Goal: Task Accomplishment & Management: Use online tool/utility

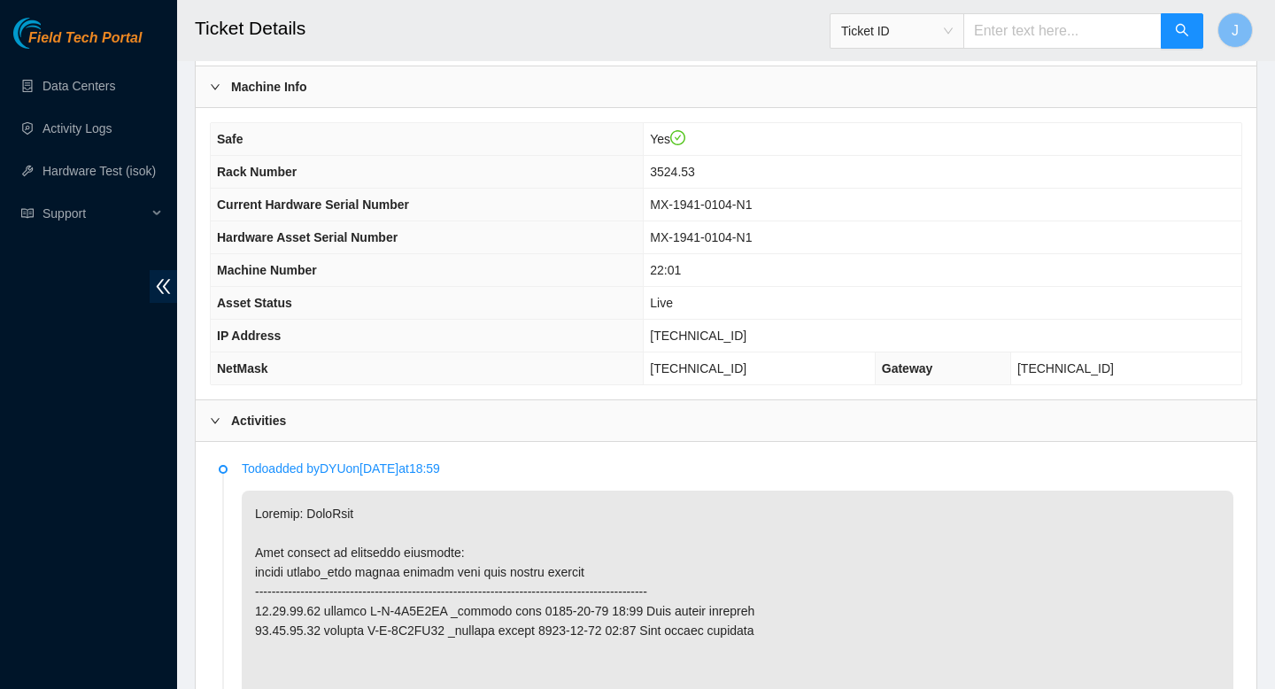
scroll to position [519, 0]
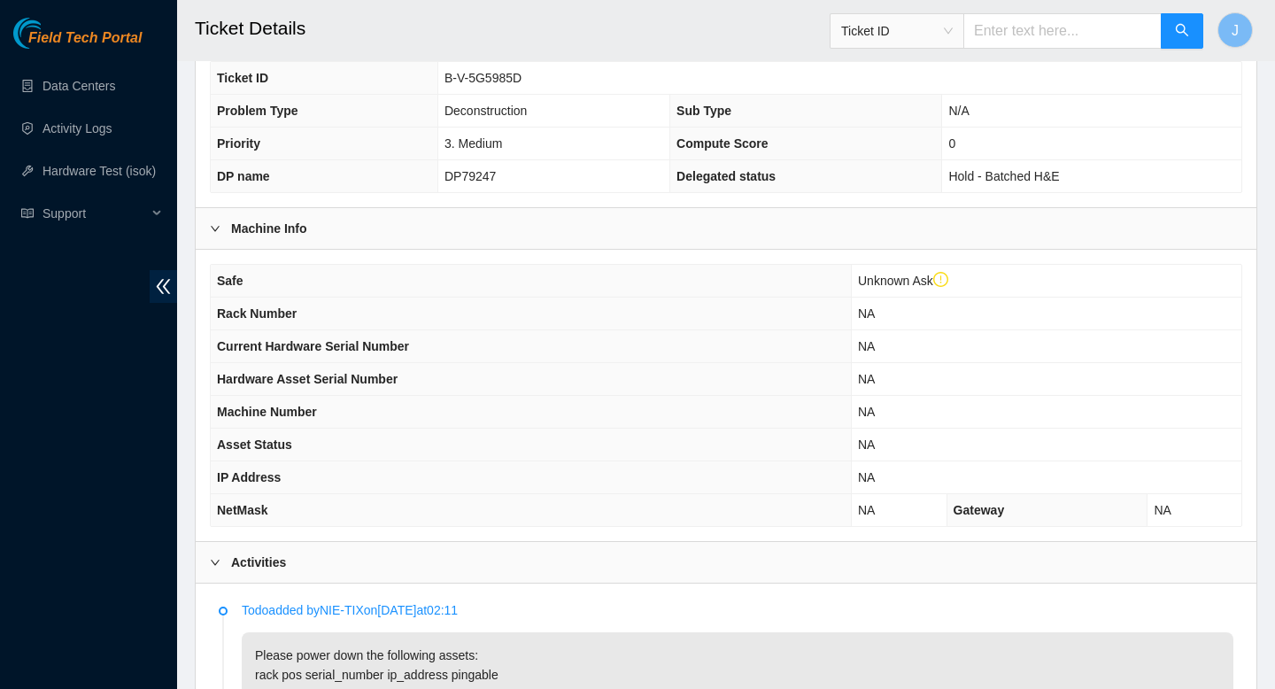
scroll to position [712, 0]
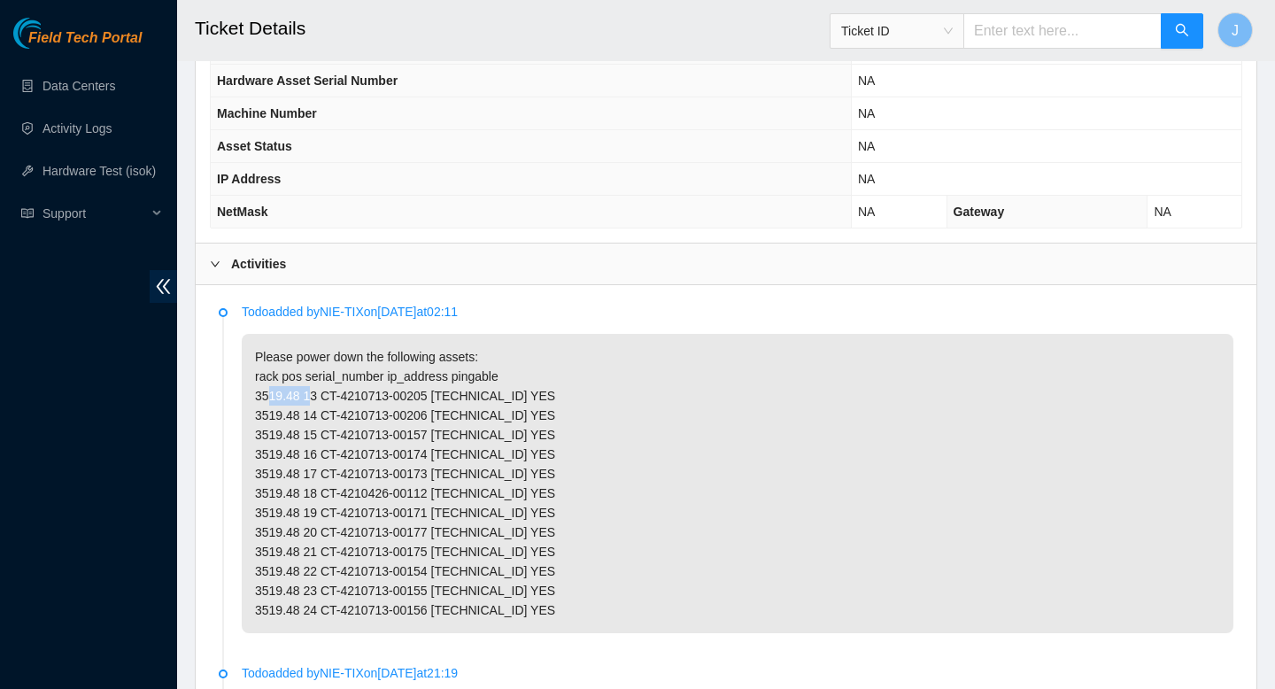
drag, startPoint x: 308, startPoint y: 412, endPoint x: 256, endPoint y: 416, distance: 52.4
click at [256, 414] on p "Please power down the following assets: rack pos serial_number ip_address pinga…" at bounding box center [738, 483] width 992 height 299
copy p "3519.48"
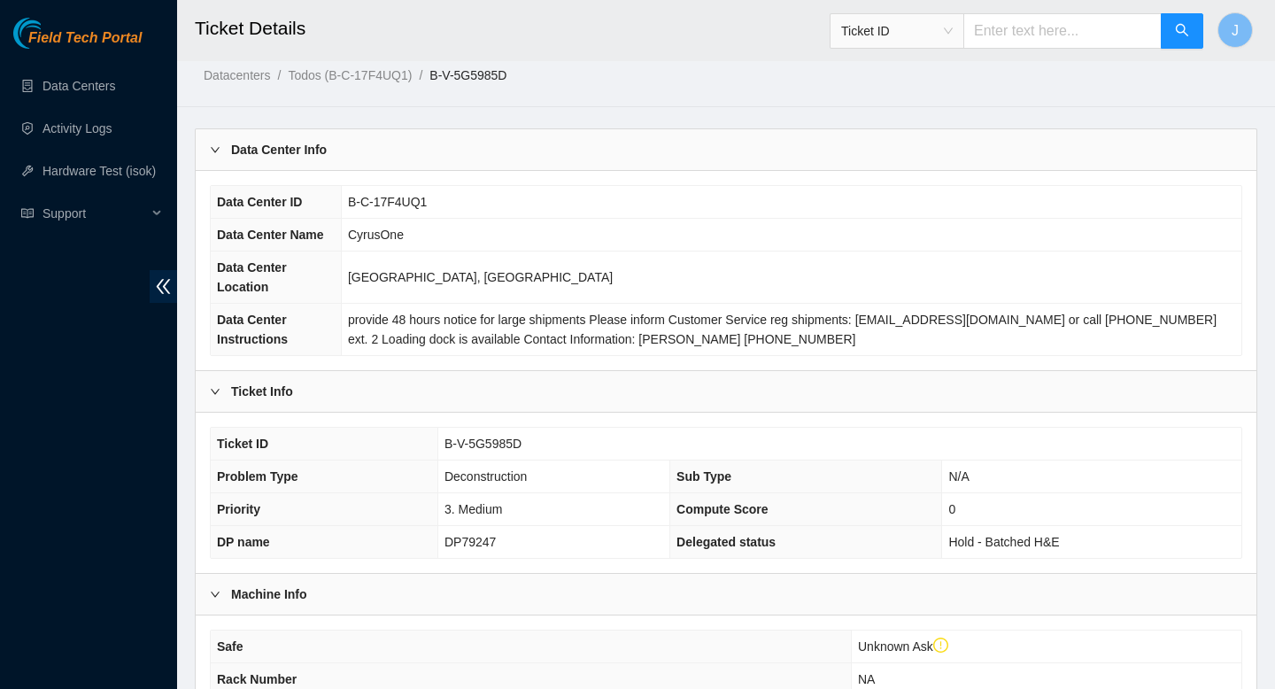
scroll to position [27, 0]
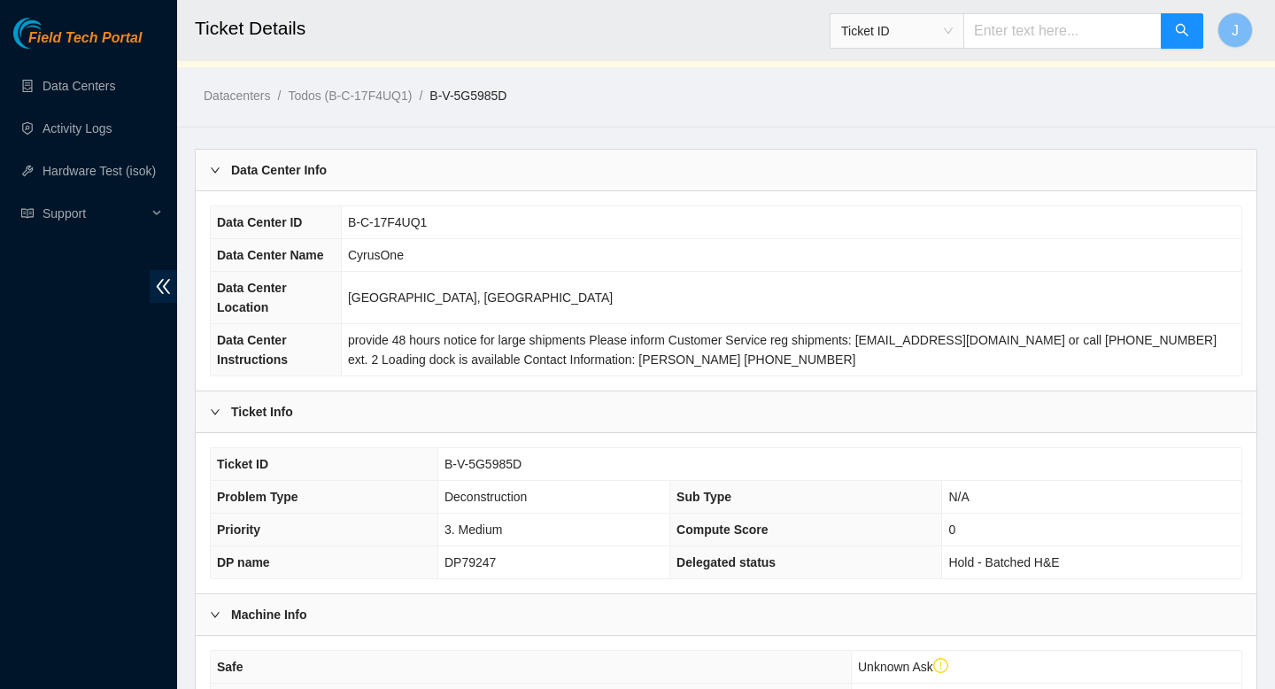
click at [1064, 30] on input "text" at bounding box center [1063, 30] width 198 height 35
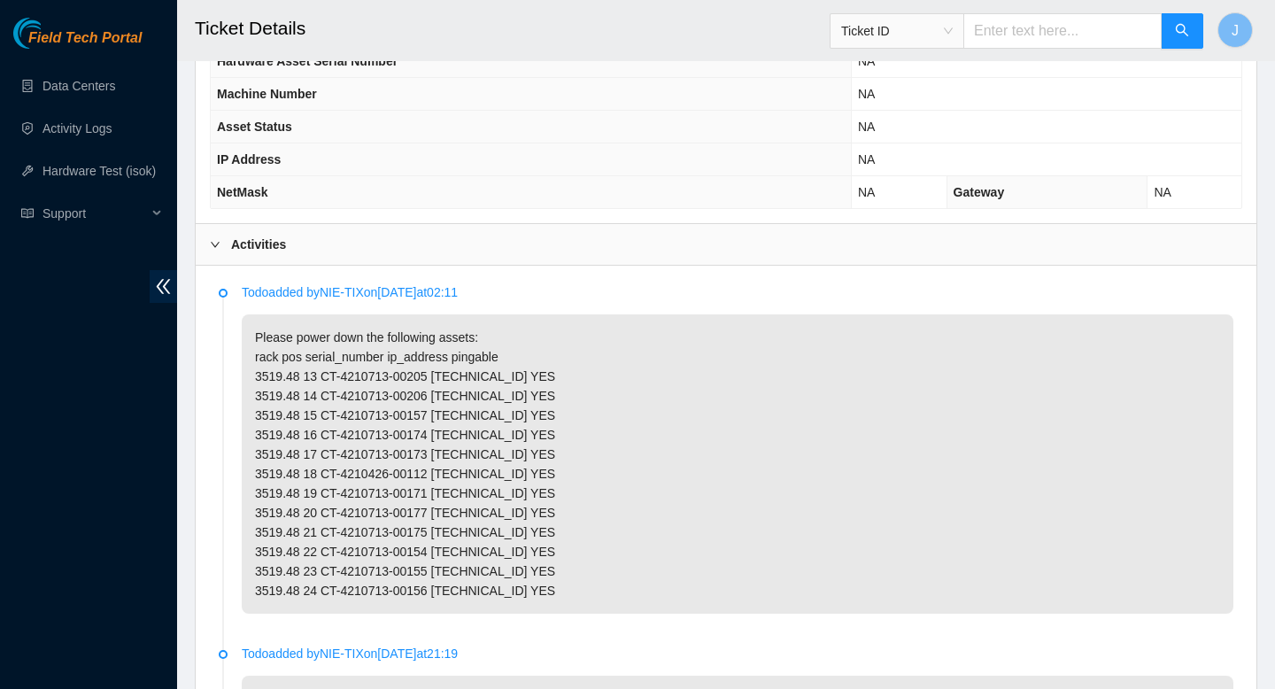
scroll to position [739, 0]
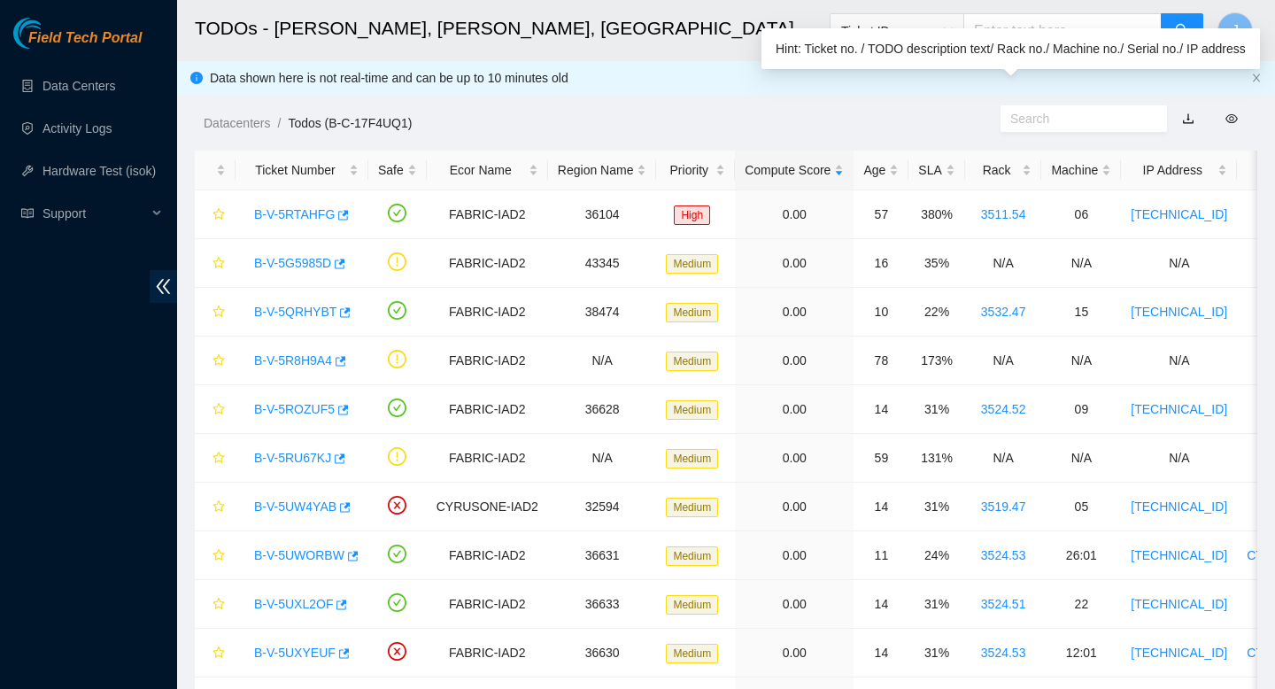
click at [1039, 120] on input "text" at bounding box center [1077, 118] width 133 height 19
paste input "3519.48"
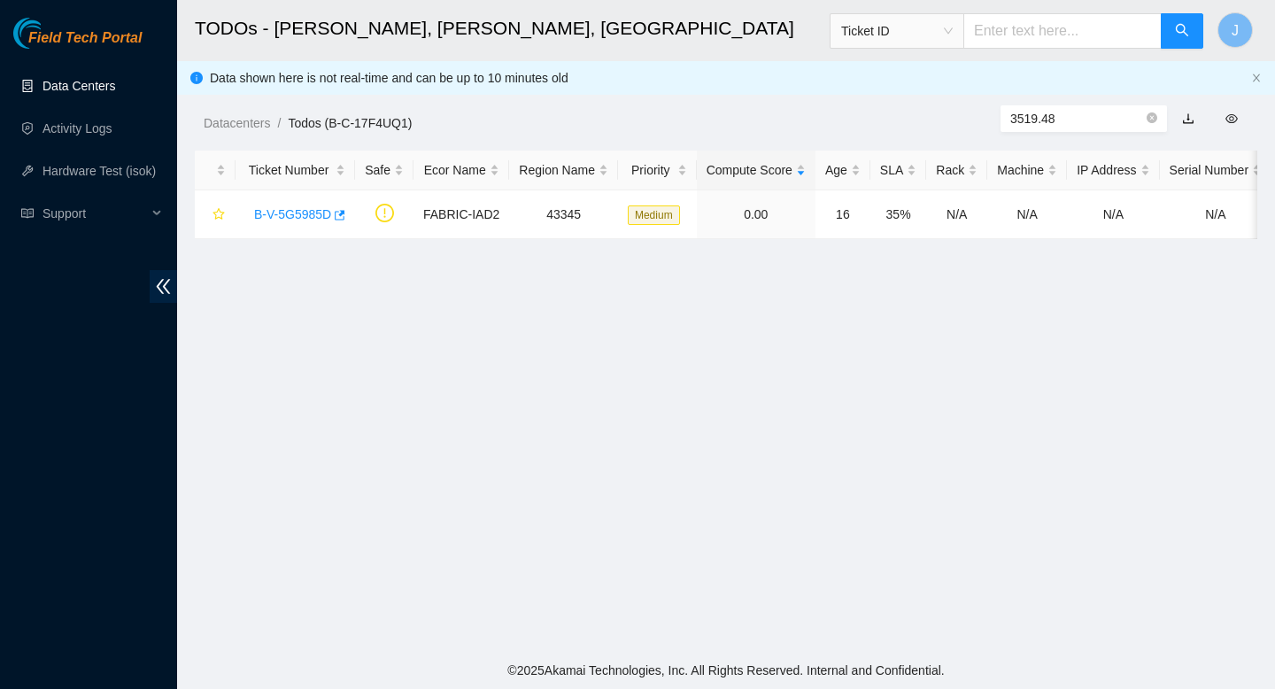
type input "3519.48"
click at [110, 89] on link "Data Centers" at bounding box center [79, 86] width 73 height 14
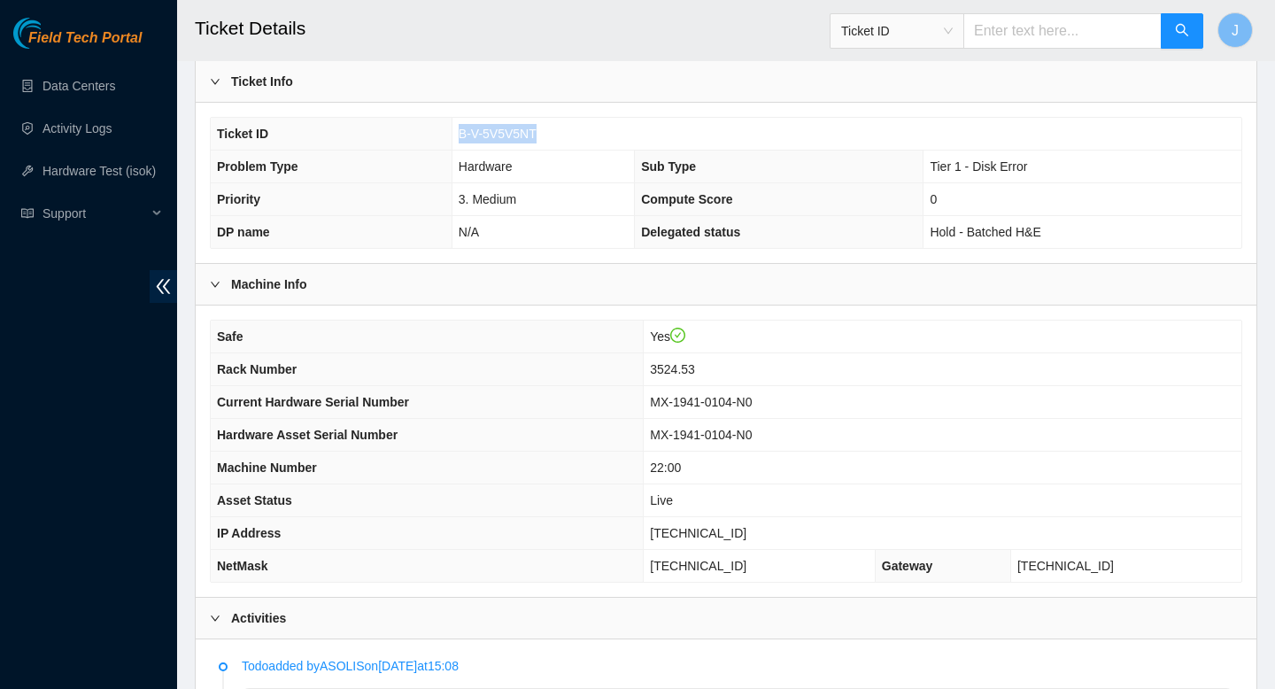
scroll to position [322, 0]
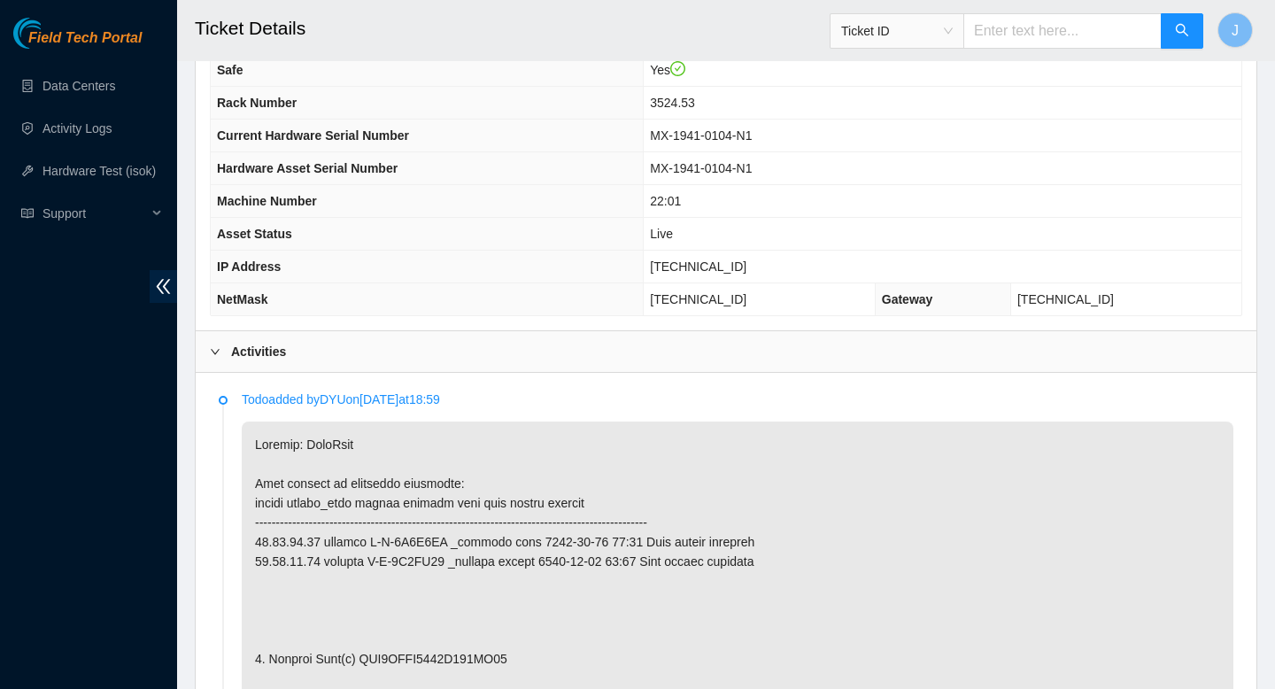
scroll to position [608, 0]
